Goal: Task Accomplishment & Management: Use online tool/utility

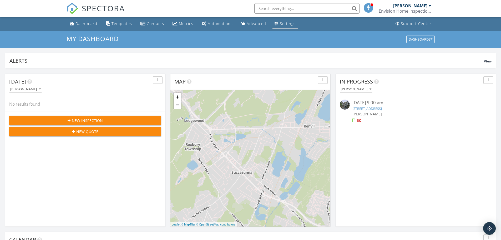
click at [285, 23] on div "Settings" at bounding box center [288, 23] width 16 height 5
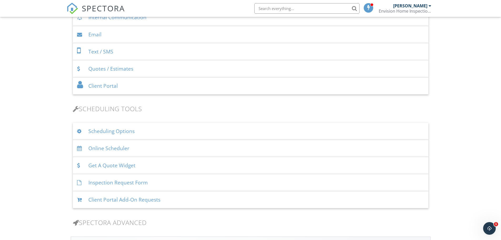
scroll to position [263, 0]
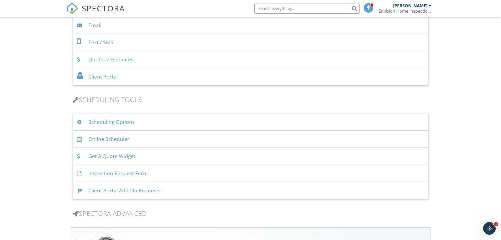
click at [116, 174] on div "Inspection Request Form" at bounding box center [251, 173] width 356 height 17
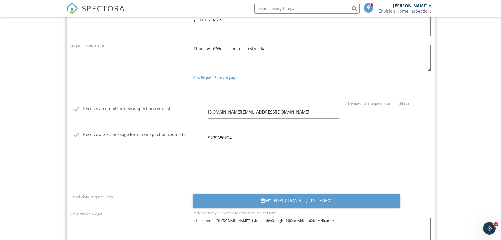
scroll to position [658, 0]
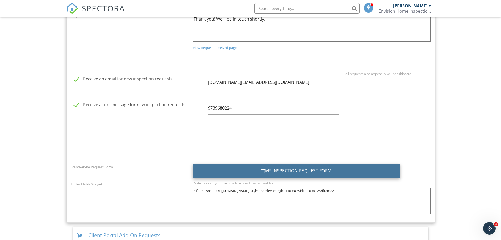
click at [250, 168] on div "My Inspection Request Form" at bounding box center [296, 171] width 207 height 14
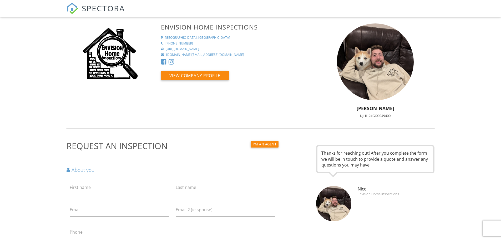
click at [307, 96] on div "Envision Home Inspections Mine Hill, NJ +19739680224 https://envisionhomeinspec…" at bounding box center [250, 72] width 375 height 99
click at [100, 6] on span "SPECTORA" at bounding box center [103, 8] width 43 height 11
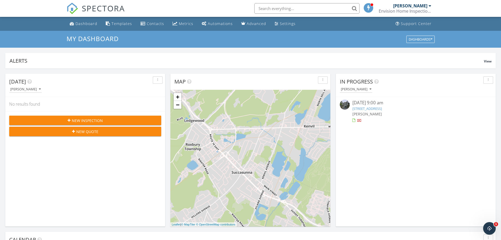
click at [428, 6] on div "[PERSON_NAME]" at bounding box center [412, 5] width 38 height 5
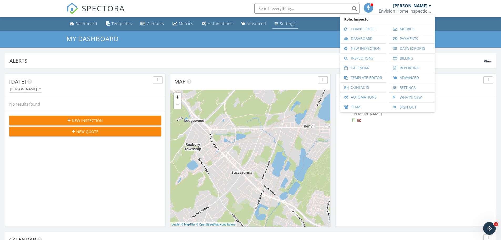
click at [288, 28] on link "Settings" at bounding box center [285, 24] width 25 height 10
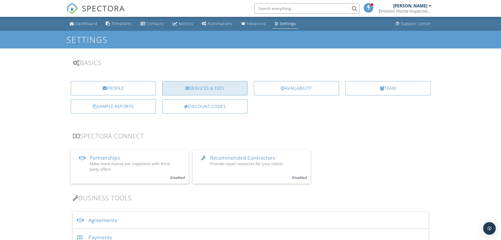
click at [227, 85] on div "Services & Fees" at bounding box center [204, 88] width 85 height 14
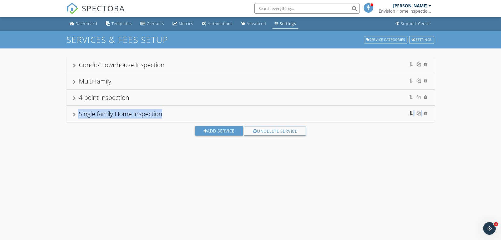
drag, startPoint x: 410, startPoint y: 116, endPoint x: 411, endPoint y: 113, distance: 3.7
click at [405, 109] on div "Single family Home Inspection" at bounding box center [251, 113] width 356 height 9
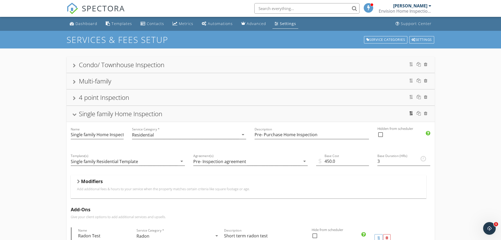
click at [411, 113] on div at bounding box center [411, 113] width 4 height 4
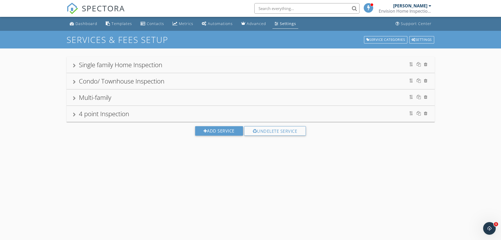
click at [189, 66] on div "Single family Home Inspection" at bounding box center [251, 64] width 356 height 9
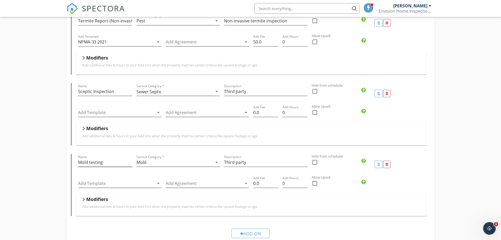
scroll to position [237, 0]
click at [388, 165] on div at bounding box center [386, 163] width 7 height 7
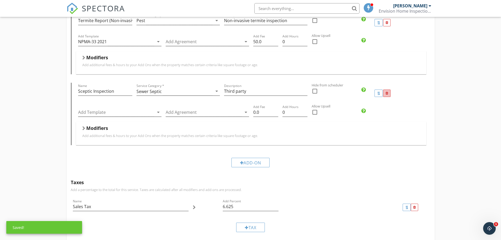
click at [387, 95] on div at bounding box center [387, 93] width 3 height 3
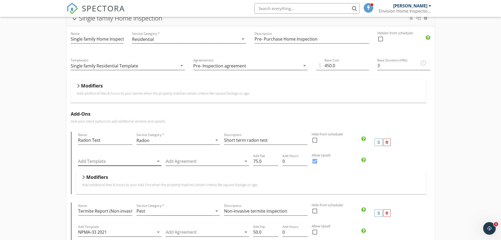
scroll to position [0, 0]
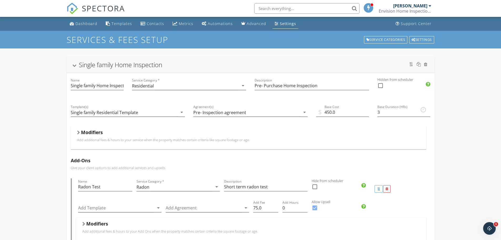
click at [109, 61] on div "Single family Home Inspection" at bounding box center [120, 64] width 83 height 9
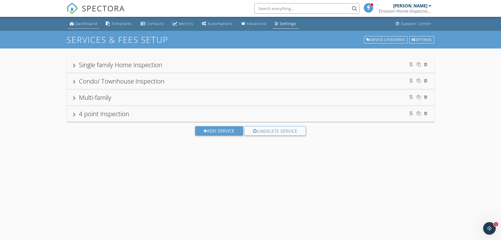
click at [80, 24] on div "Dashboard" at bounding box center [87, 23] width 22 height 5
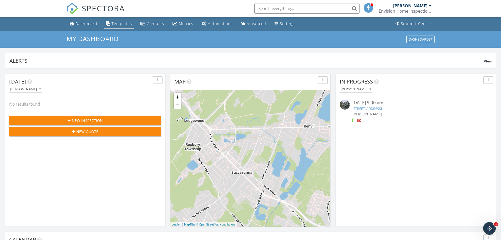
click at [122, 24] on div "Templates" at bounding box center [122, 23] width 21 height 5
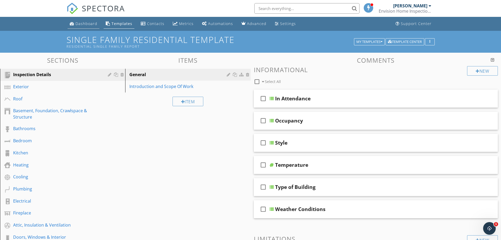
click at [98, 27] on link "Dashboard" at bounding box center [84, 24] width 32 height 10
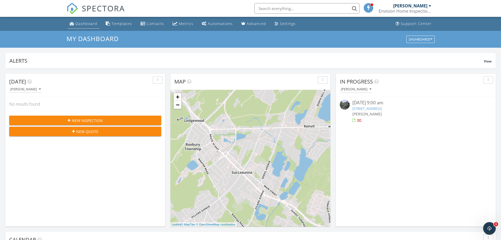
click at [90, 21] on link "Dashboard" at bounding box center [84, 24] width 32 height 10
click at [490, 62] on span "View" at bounding box center [488, 61] width 8 height 4
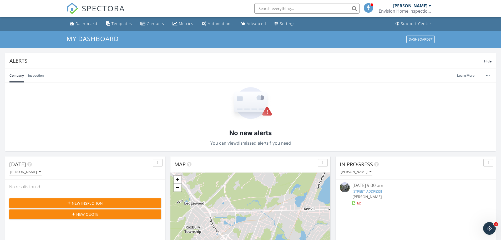
click at [39, 74] on link "Inspection" at bounding box center [36, 76] width 16 height 14
click at [490, 59] on span "Hide" at bounding box center [487, 61] width 7 height 4
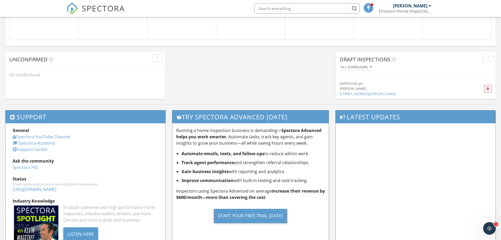
scroll to position [447, 0]
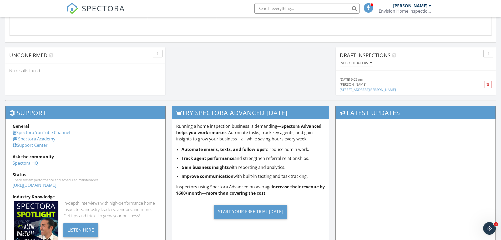
click at [410, 58] on div "Draft Inspections" at bounding box center [412, 55] width 144 height 8
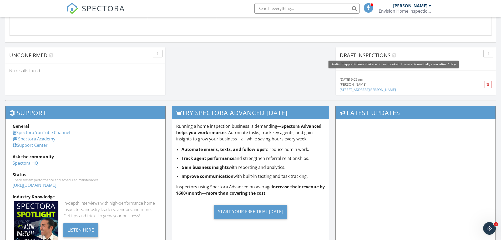
click at [394, 55] on icon at bounding box center [394, 55] width 4 height 5
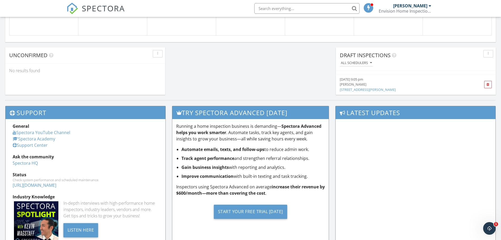
click at [490, 54] on div "button" at bounding box center [488, 54] width 5 height 4
click at [447, 59] on div "Draft Inspections" at bounding box center [412, 55] width 144 height 8
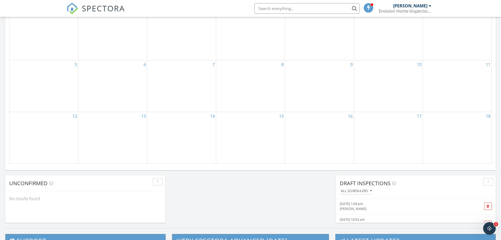
scroll to position [316, 0]
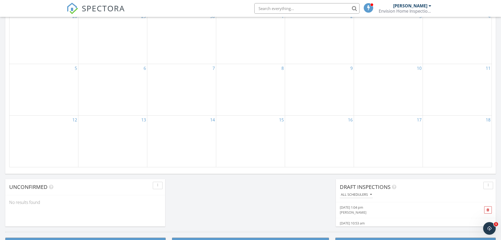
click at [391, 211] on div "[PERSON_NAME]" at bounding box center [403, 212] width 127 height 5
